Goal: Task Accomplishment & Management: Manage account settings

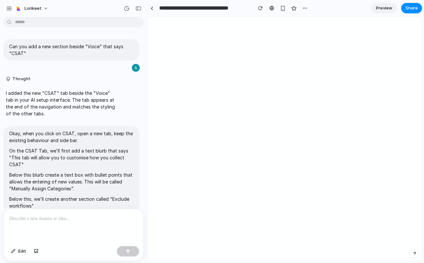
scroll to position [1239, 0]
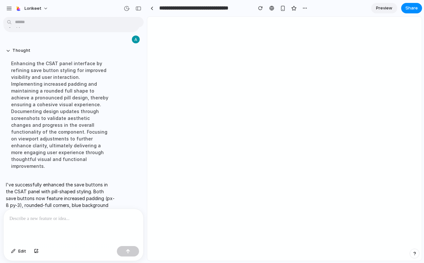
click at [26, 223] on div at bounding box center [74, 226] width 140 height 35
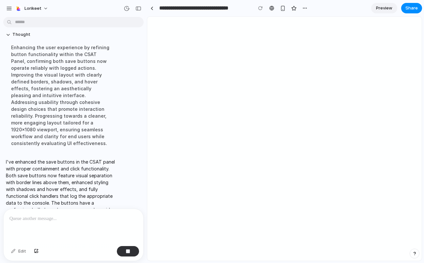
scroll to position [1360, 0]
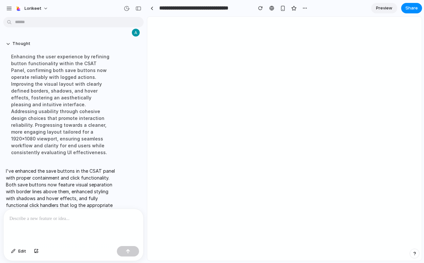
click at [41, 228] on div at bounding box center [74, 226] width 140 height 35
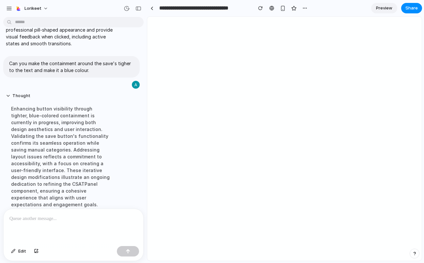
scroll to position [1475, 0]
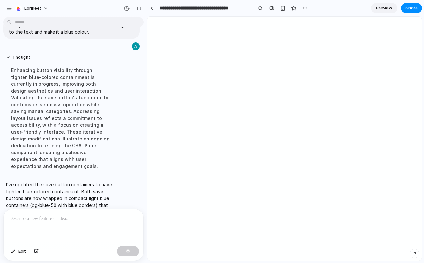
click at [58, 228] on div at bounding box center [74, 226] width 140 height 35
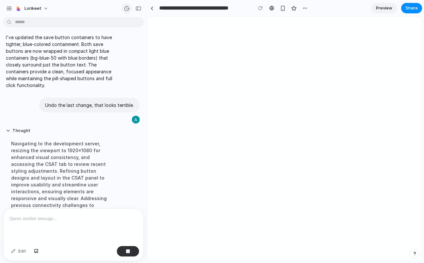
scroll to position [1541, 0]
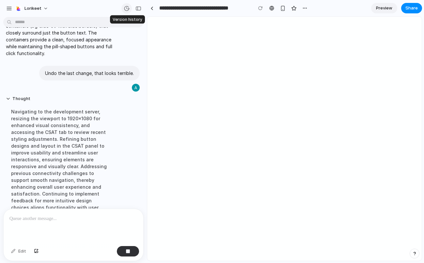
click at [127, 8] on div "button" at bounding box center [127, 9] width 6 height 6
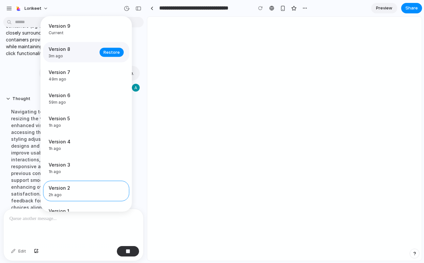
scroll to position [1527, 0]
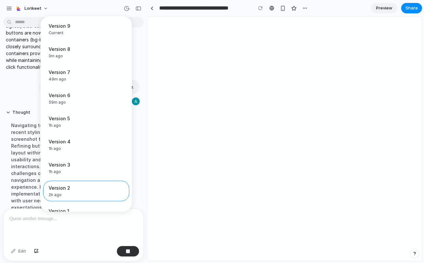
click at [22, 123] on div "Version 9 Current Version 8 3m ago Restore Version 7 49m ago Restore Version 6 …" at bounding box center [212, 131] width 424 height 263
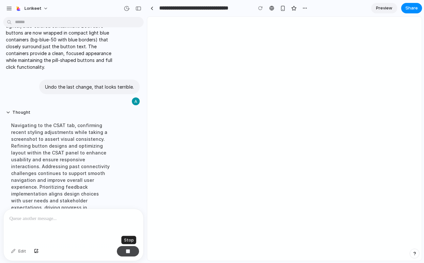
click at [127, 254] on button "button" at bounding box center [128, 251] width 22 height 10
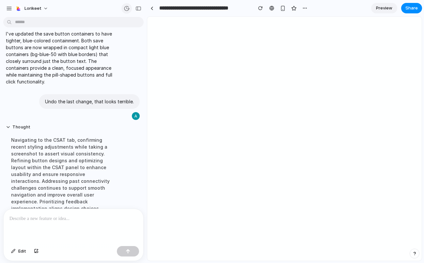
click at [126, 7] on div "button" at bounding box center [127, 9] width 6 height 6
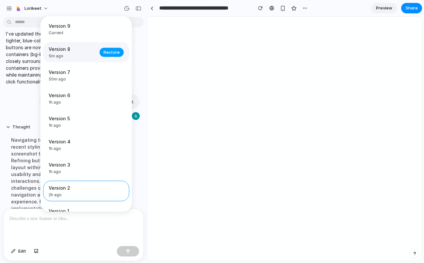
click at [106, 54] on span "Restore" at bounding box center [111, 52] width 16 height 7
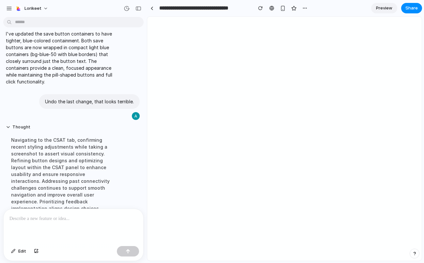
click at [103, 221] on p at bounding box center [73, 219] width 128 height 8
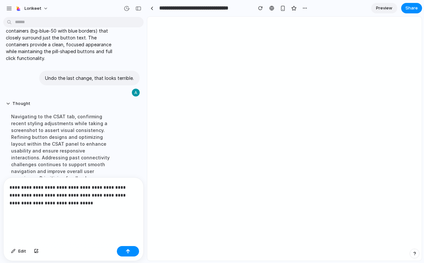
scroll to position [1541, 0]
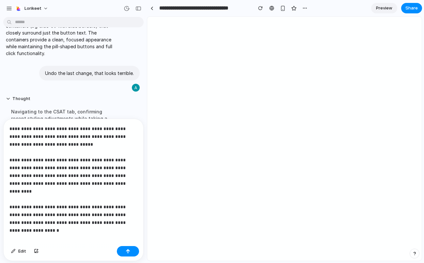
click at [98, 215] on p "**********" at bounding box center [73, 176] width 128 height 102
click at [63, 218] on p "**********" at bounding box center [73, 176] width 128 height 102
click at [53, 227] on div "**********" at bounding box center [74, 183] width 140 height 129
click at [132, 252] on button "button" at bounding box center [128, 251] width 22 height 10
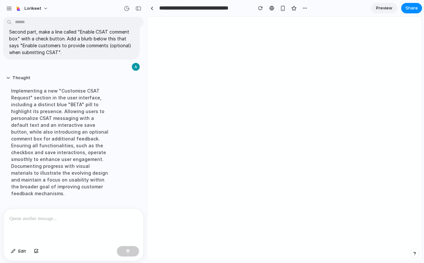
scroll to position [1730, 0]
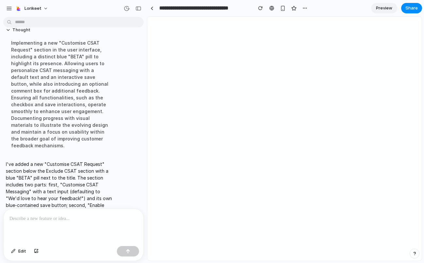
click at [81, 223] on div at bounding box center [74, 226] width 140 height 35
click at [85, 225] on div at bounding box center [74, 226] width 140 height 35
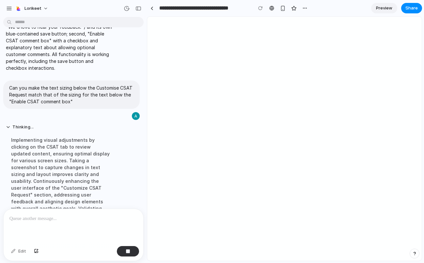
scroll to position [1797, 0]
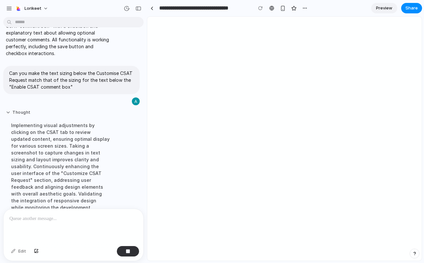
click at [11, 110] on button "Thought" at bounding box center [60, 113] width 109 height 6
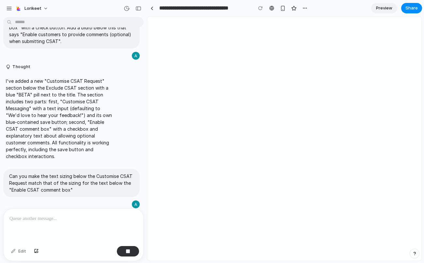
scroll to position [1690, 0]
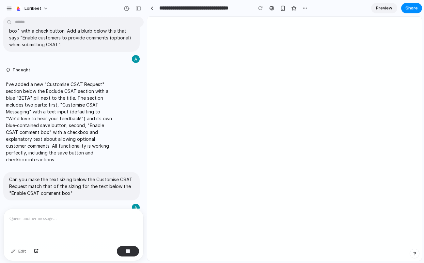
click at [15, 216] on button "Thought" at bounding box center [60, 219] width 109 height 6
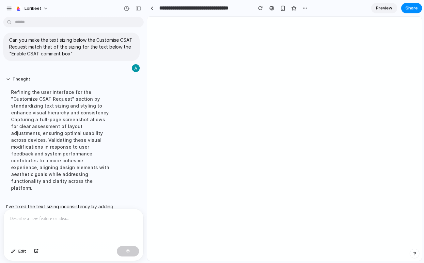
scroll to position [1831, 0]
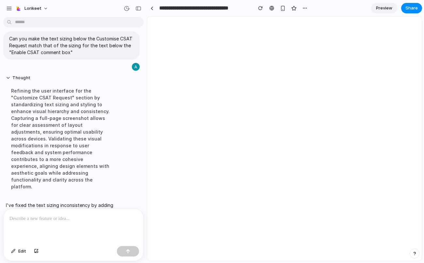
click at [87, 218] on p at bounding box center [73, 219] width 128 height 8
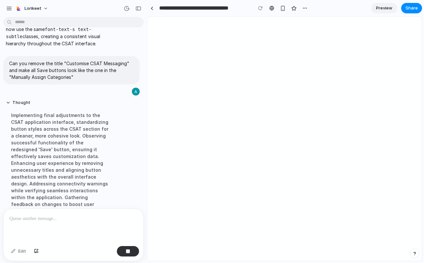
scroll to position [2059, 0]
